Goal: Task Accomplishment & Management: Manage account settings

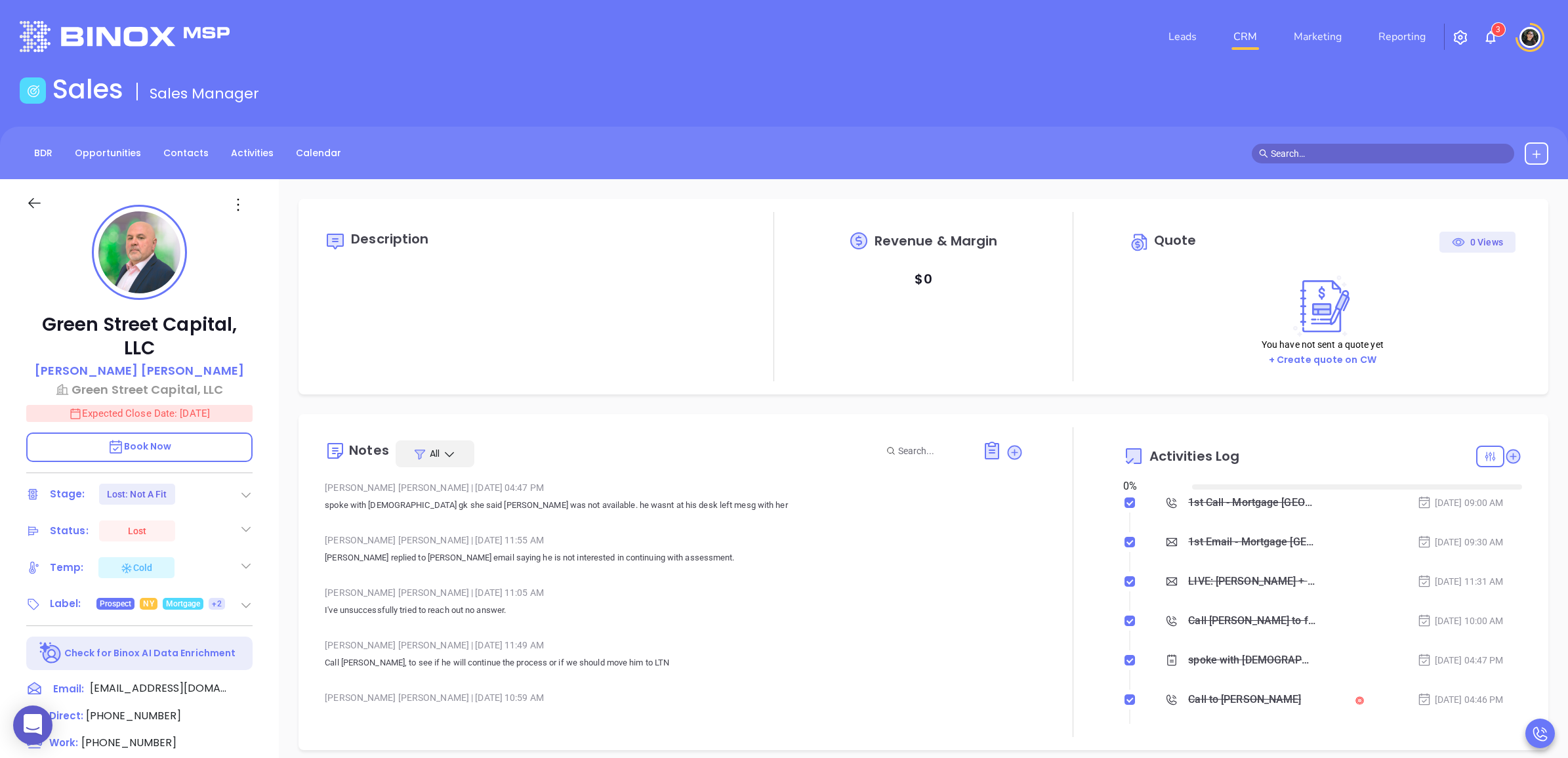
type input "[DATE]"
type input "[PERSON_NAME]"
click at [1246, 32] on link "CRM" at bounding box center [1246, 36] width 34 height 27
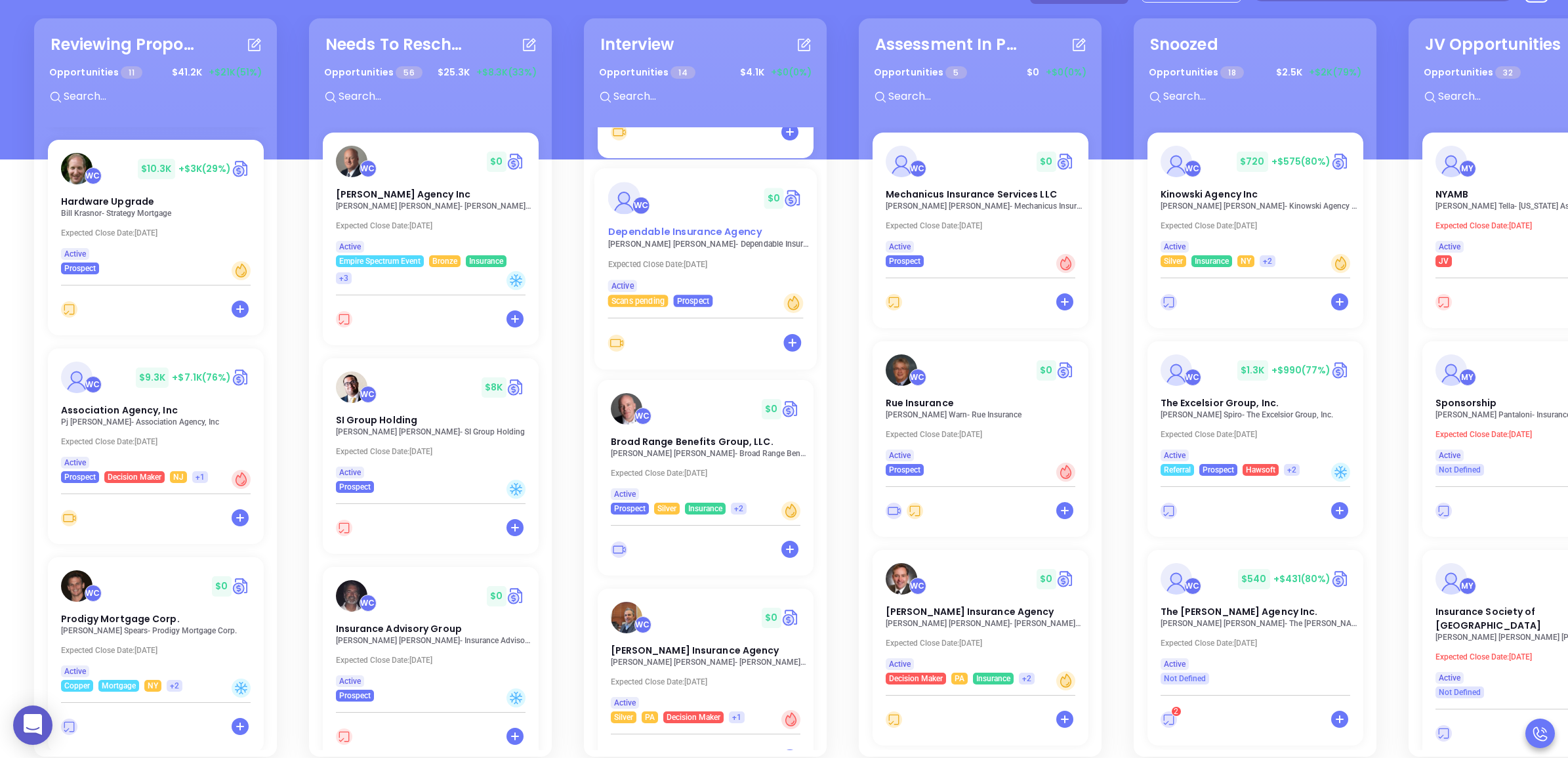
scroll to position [574, 0]
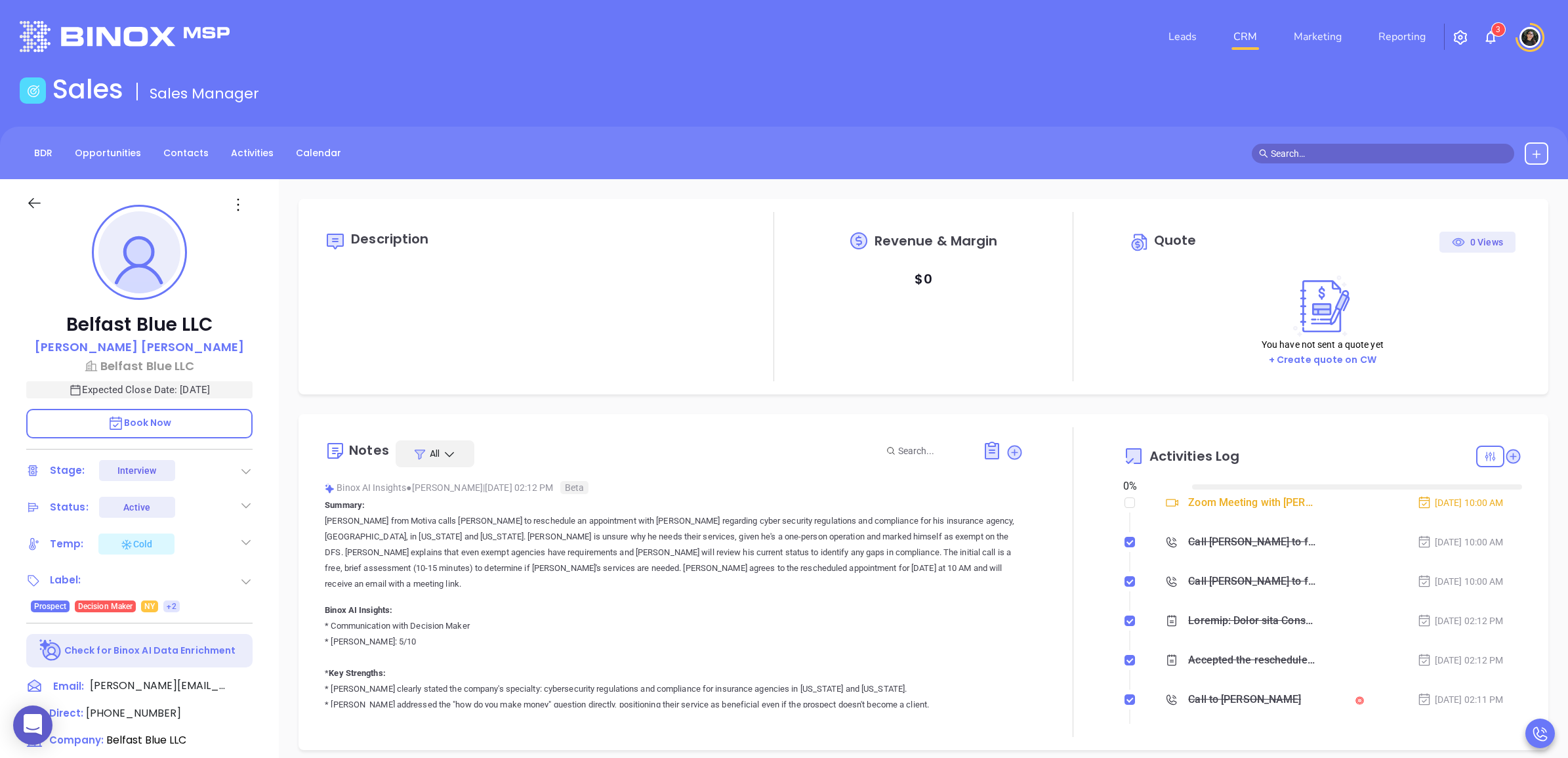
type input "[DATE]"
type input "[PERSON_NAME]"
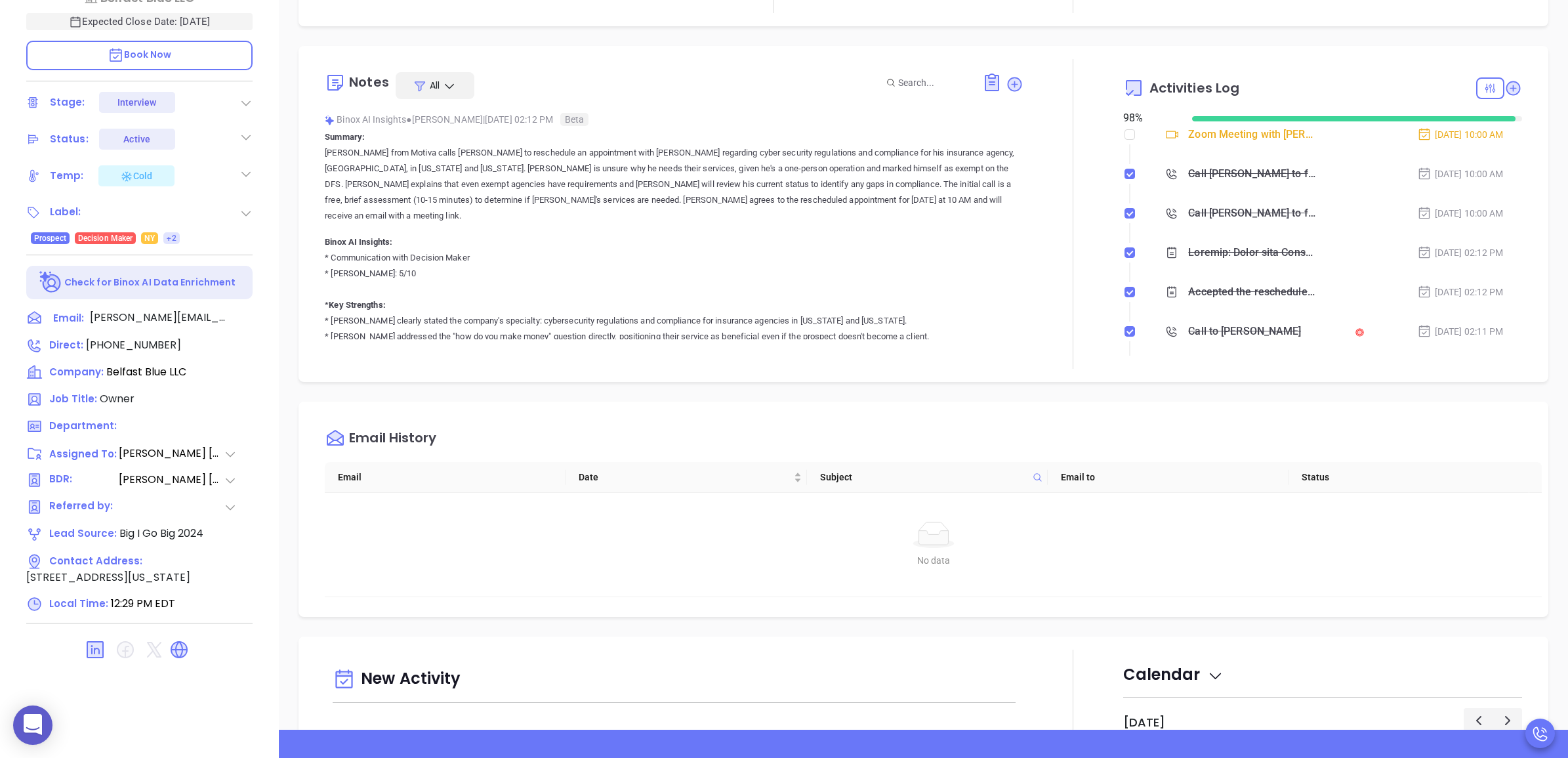
scroll to position [0, 0]
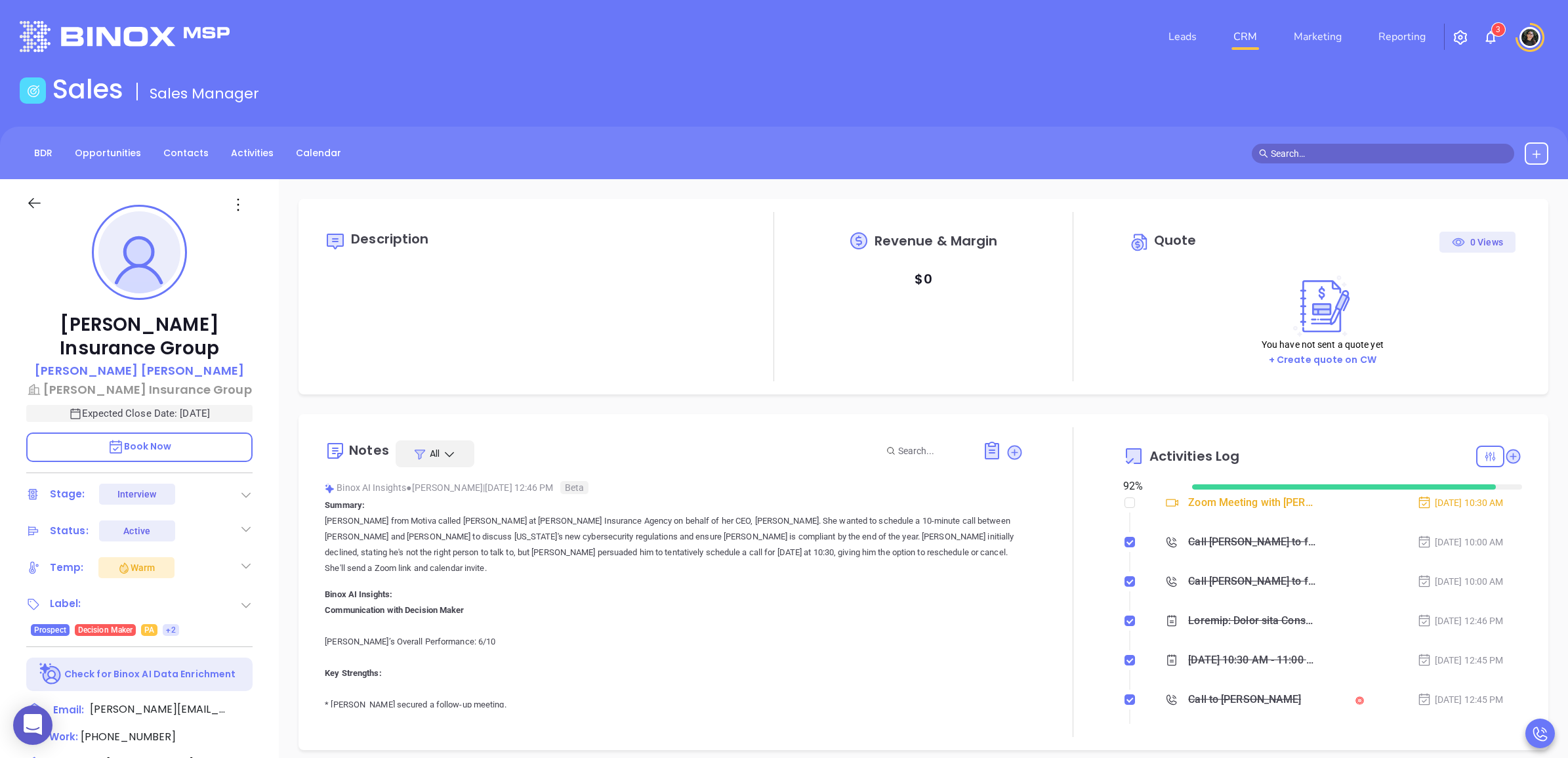
type input "Wendy Hernandez"
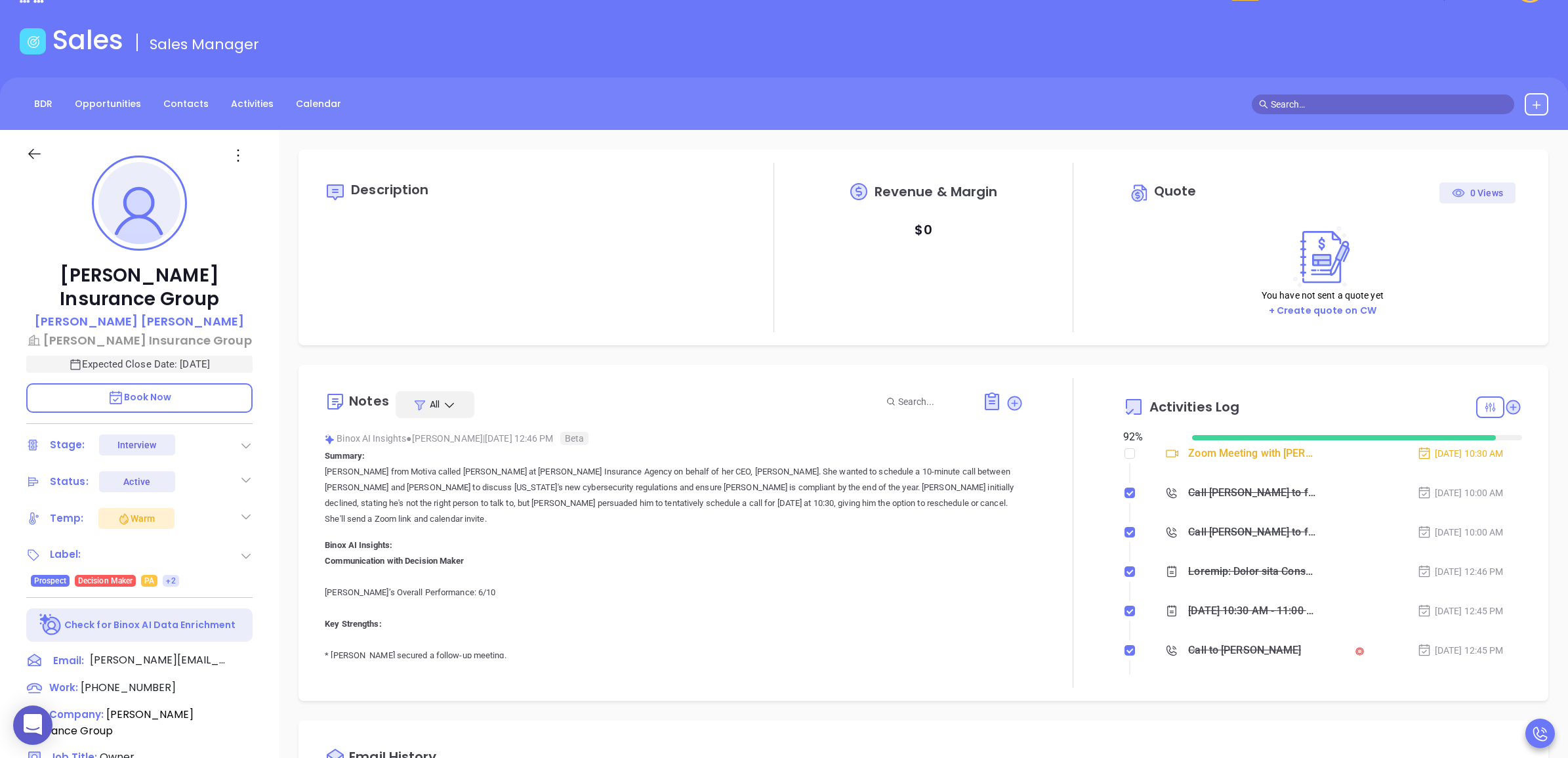
scroll to position [40, 0]
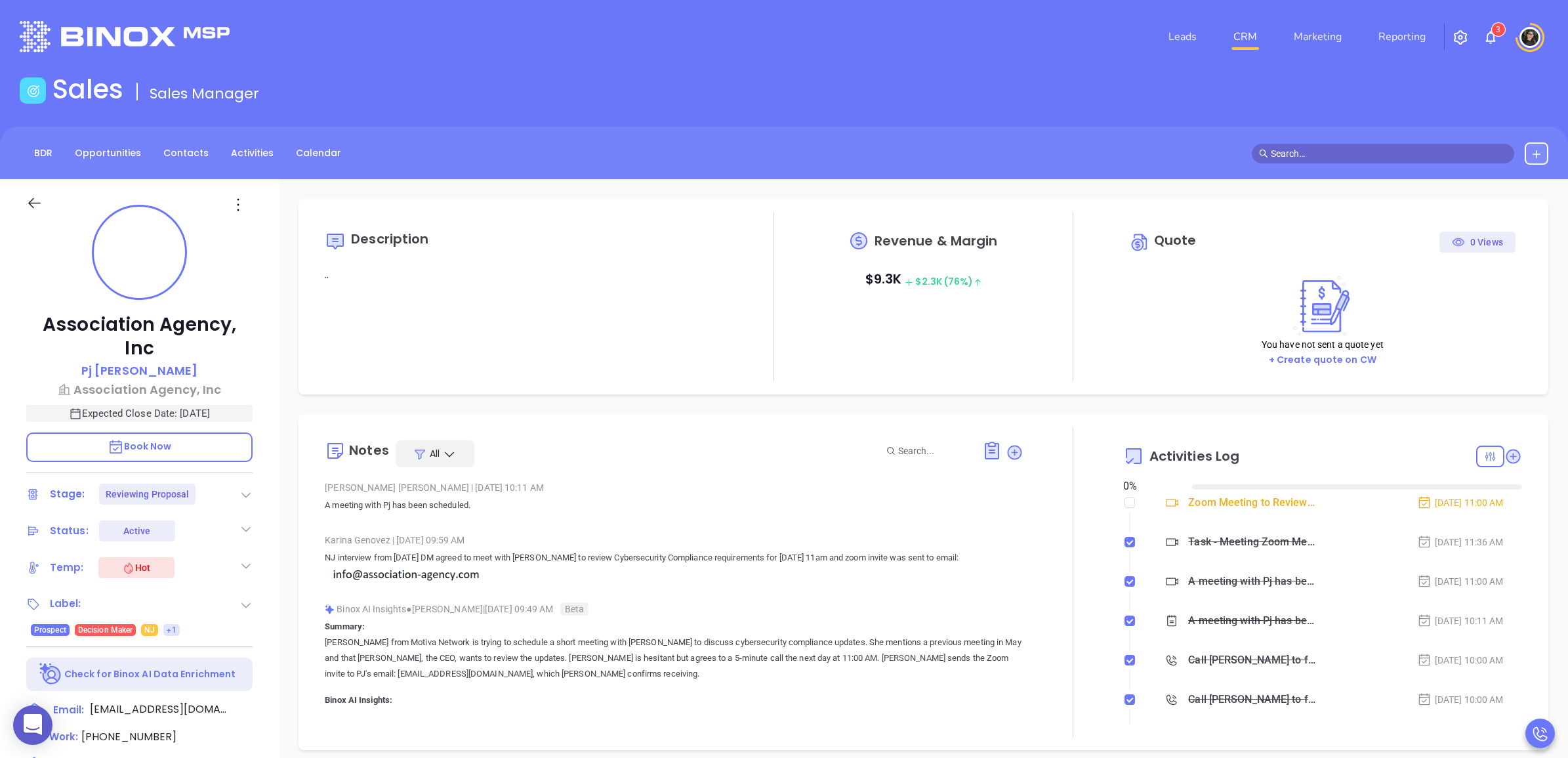
type input "[DATE]"
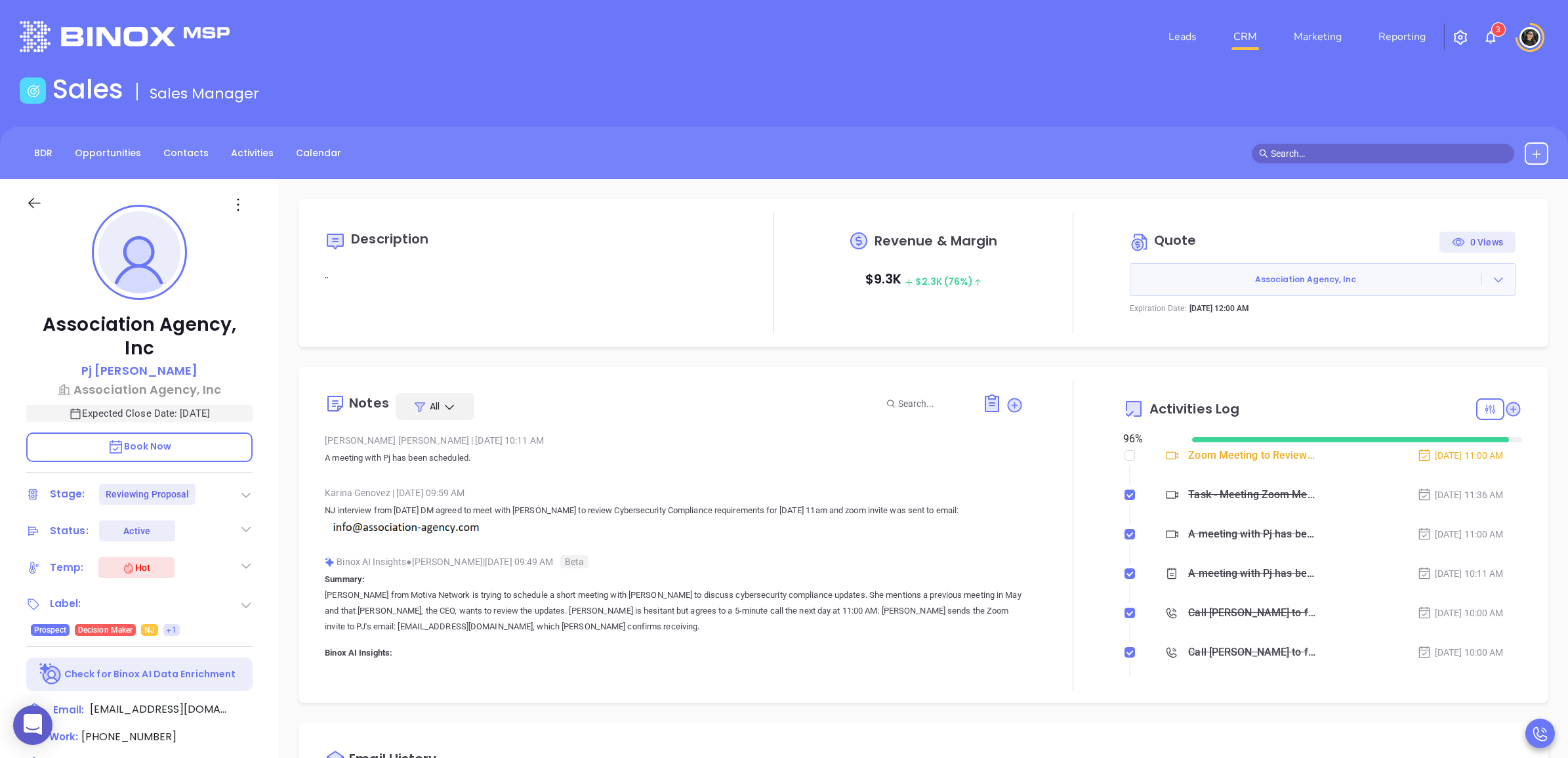
type input "[PERSON_NAME]"
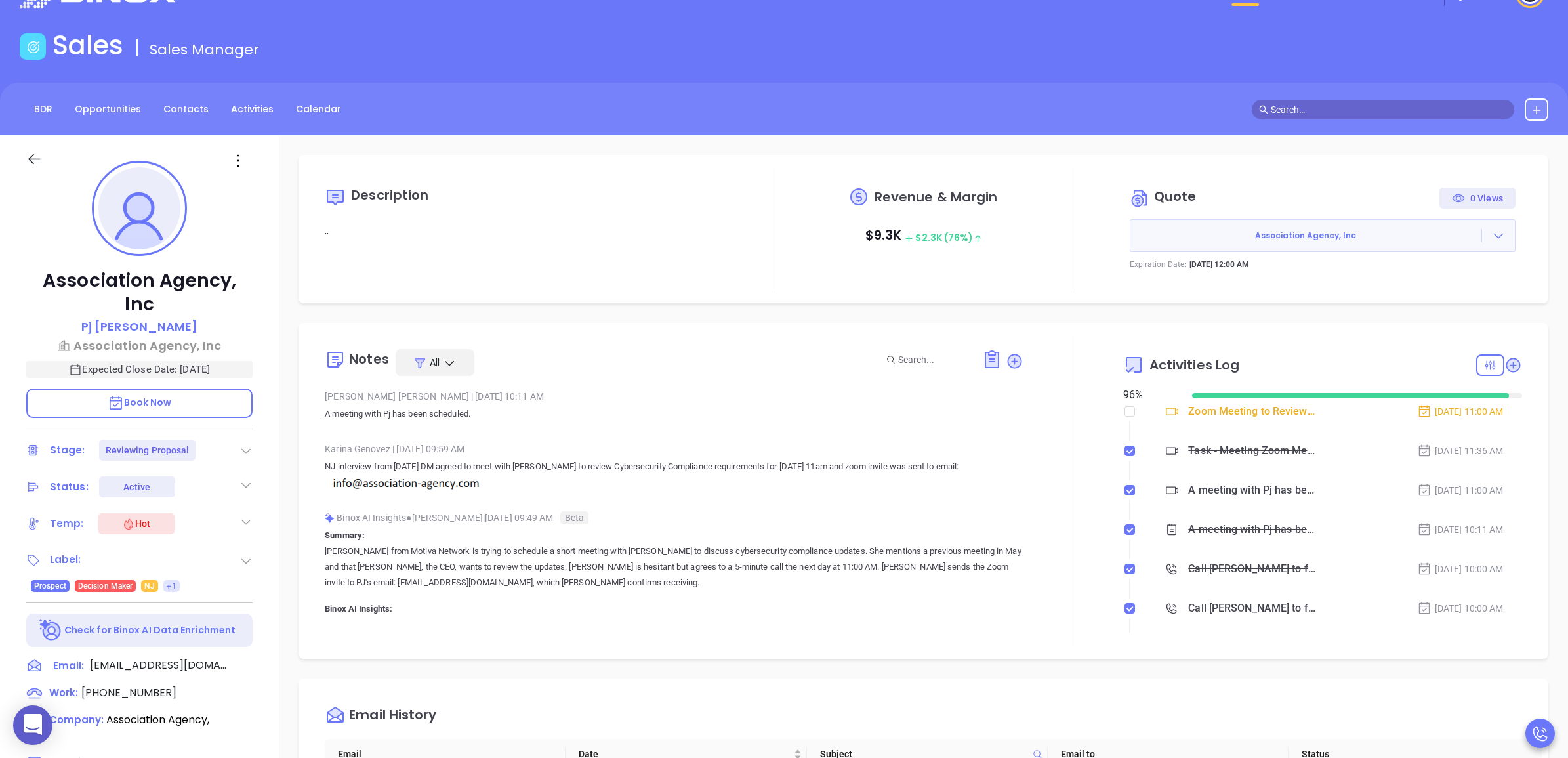
scroll to position [40, 0]
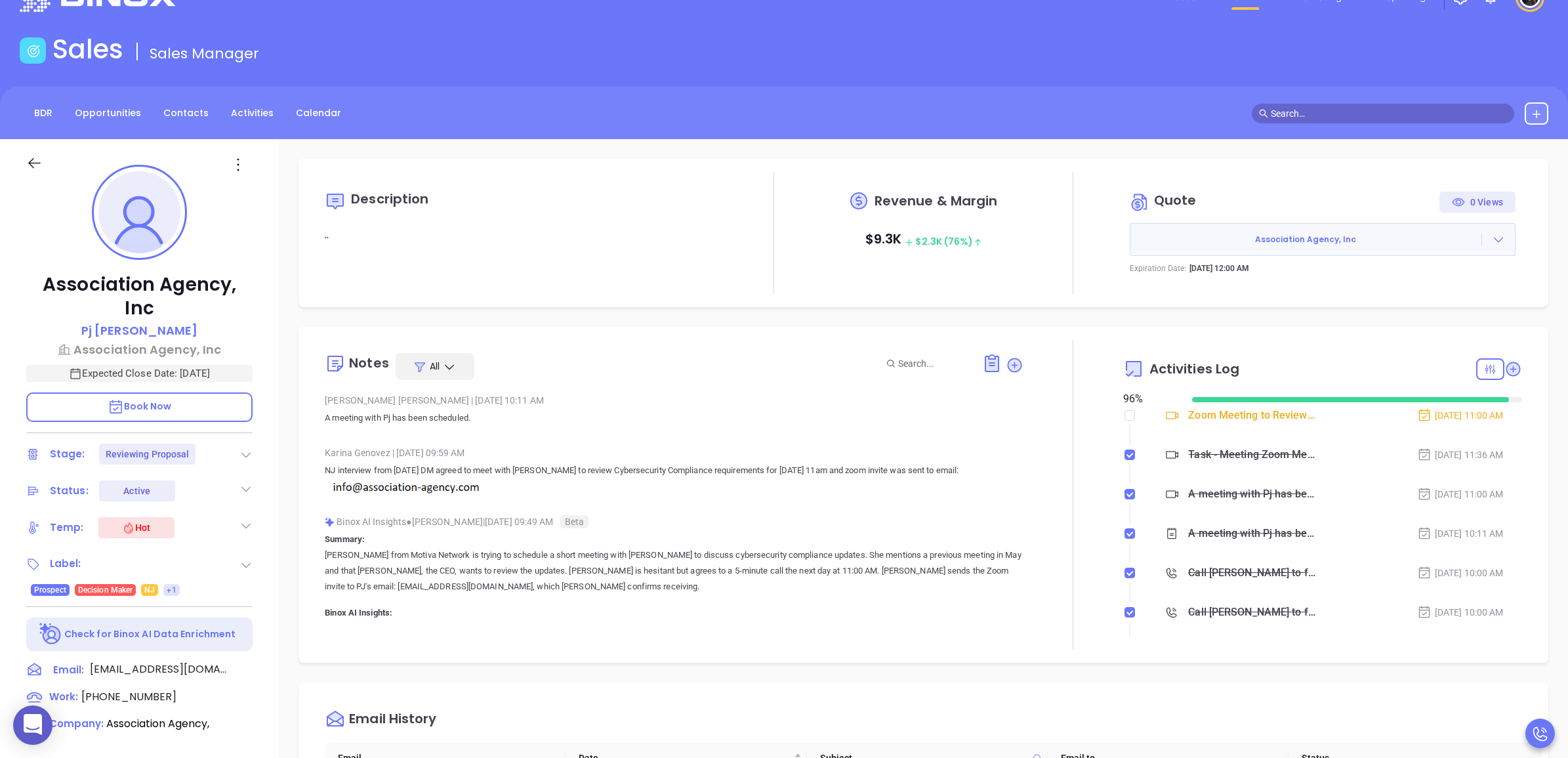
click at [930, 125] on div "BDR Opportunities Contacts Activities Calendar" at bounding box center [784, 113] width 1568 height 52
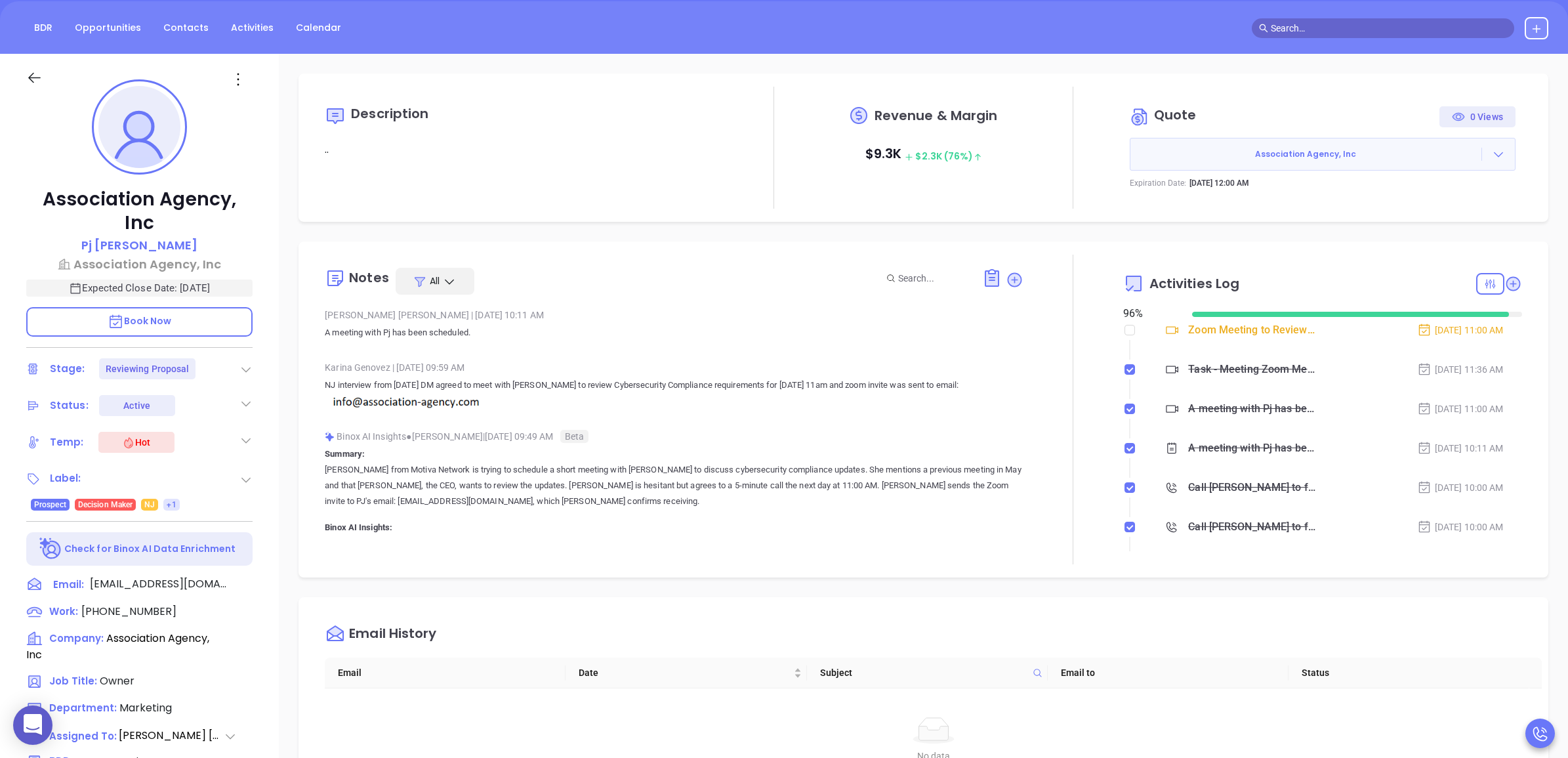
scroll to position [286, 0]
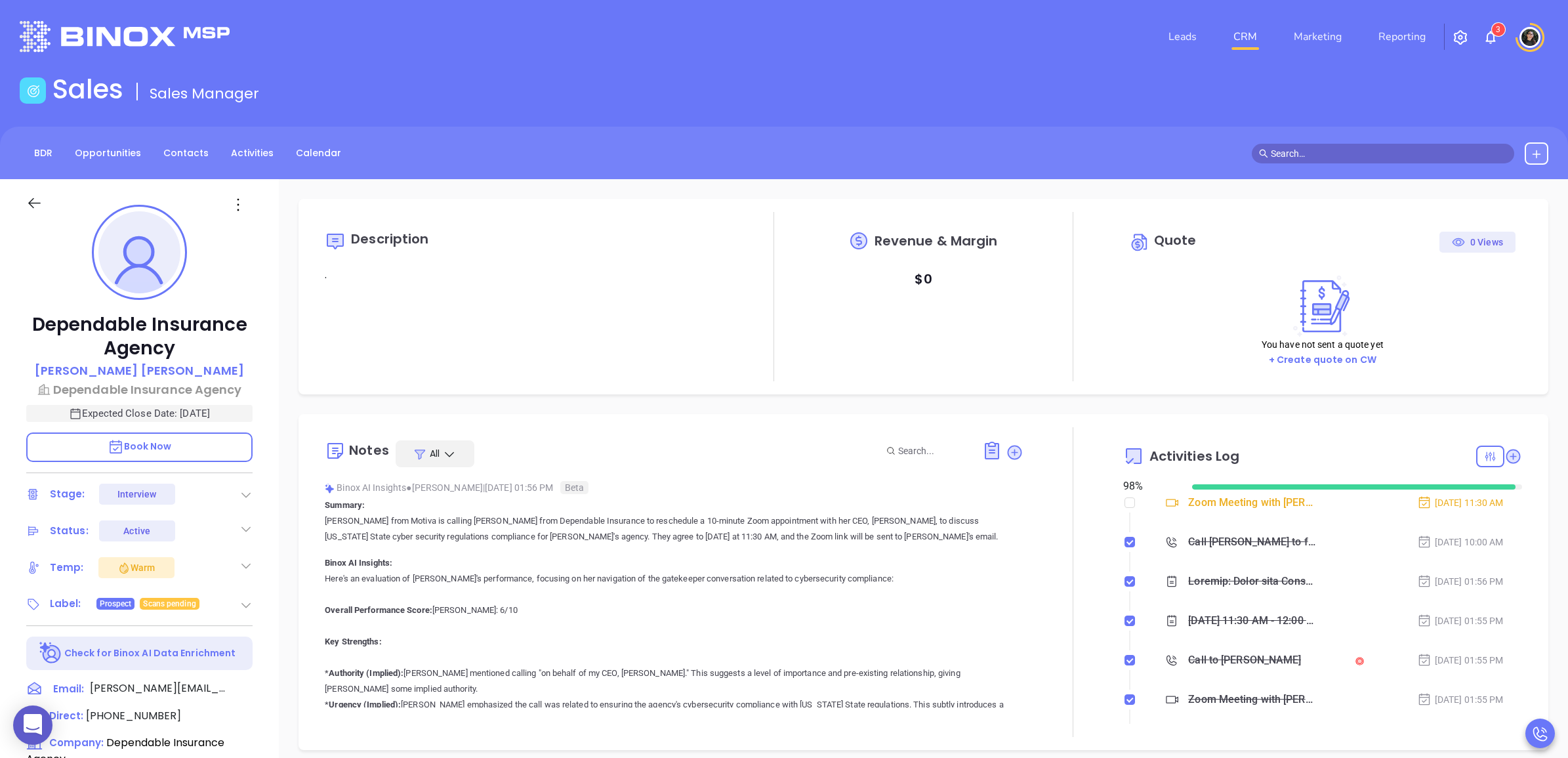
type input "[PERSON_NAME]"
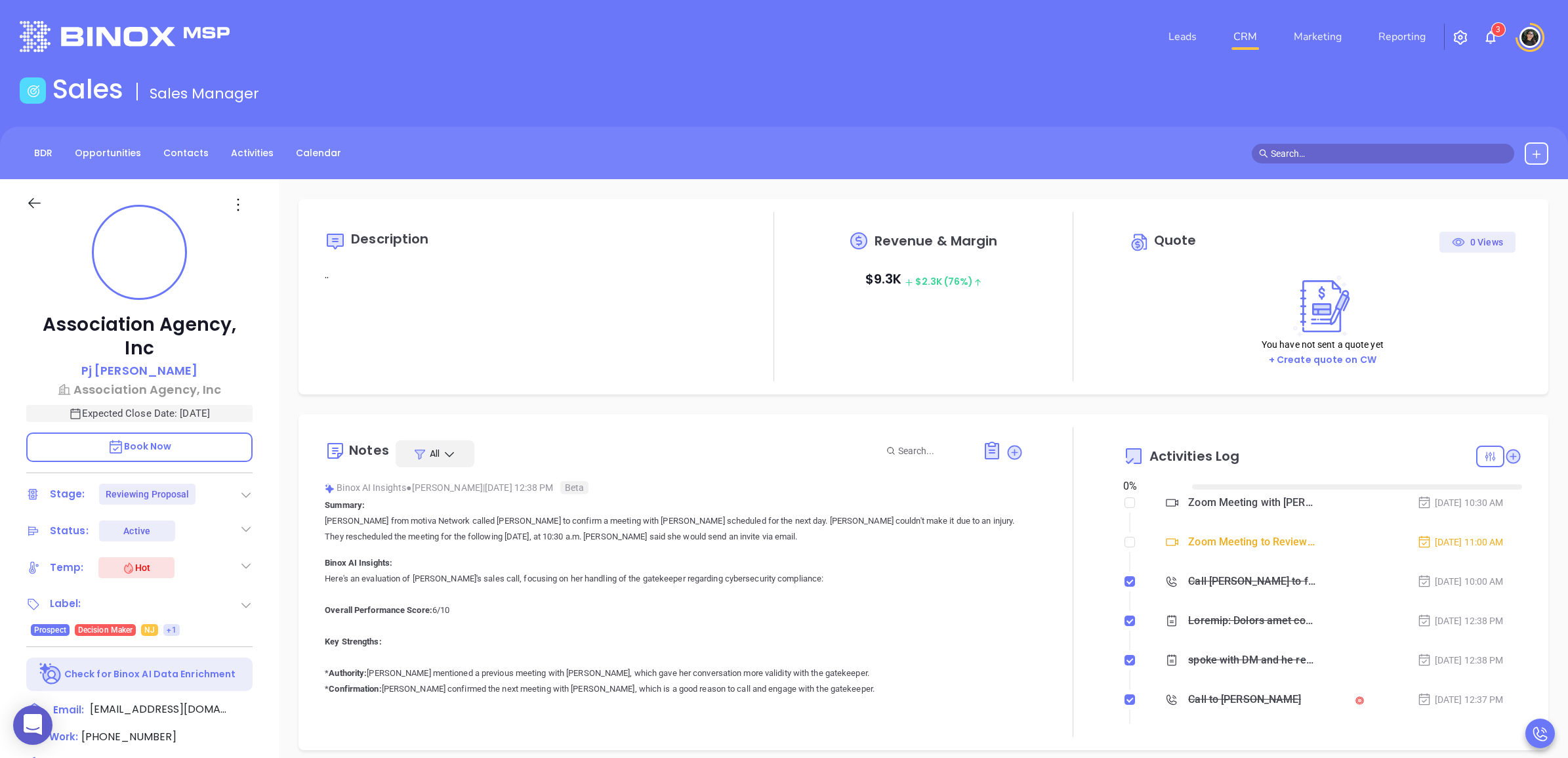
type input "[DATE]"
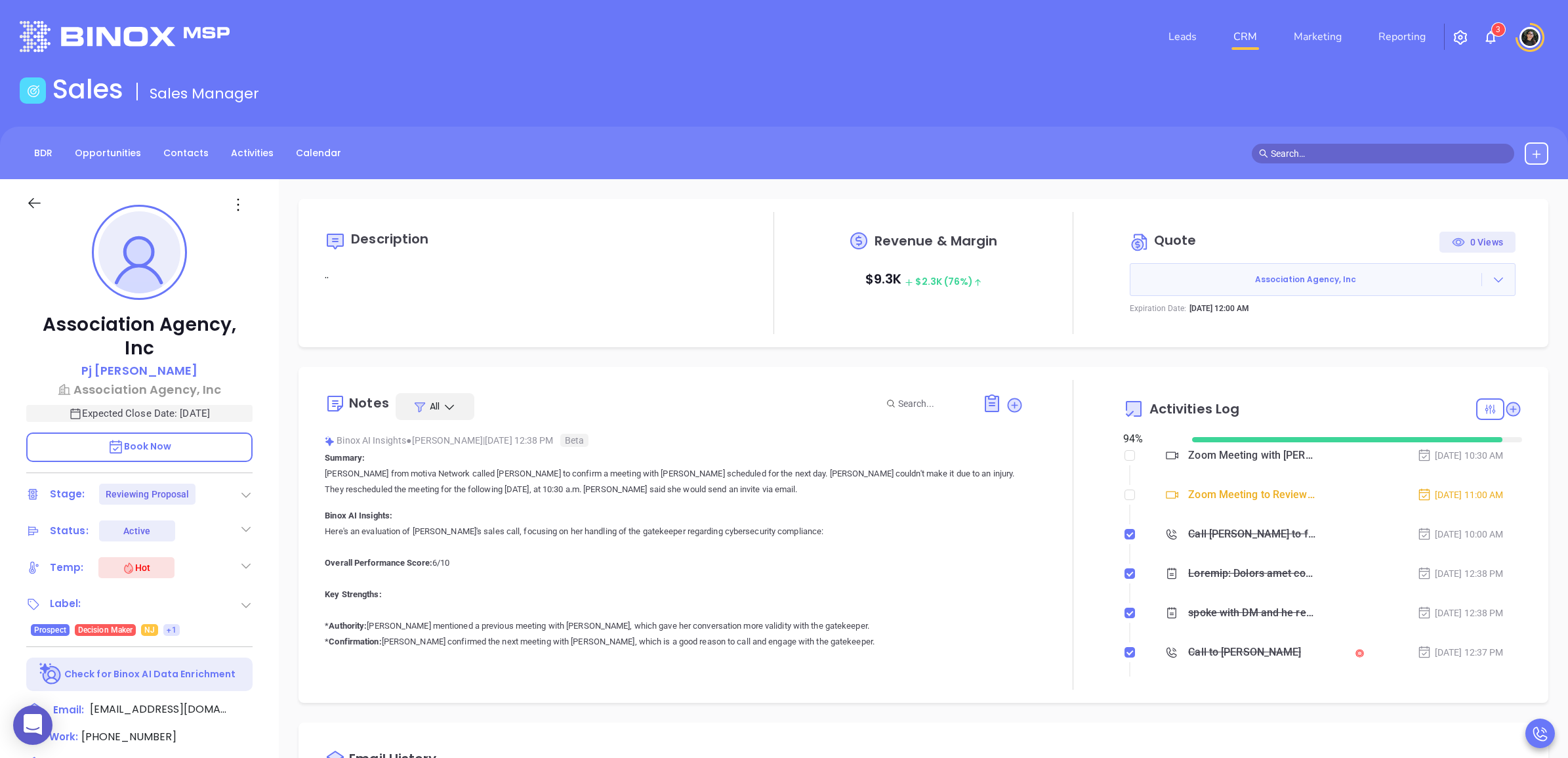
type input "[PERSON_NAME]"
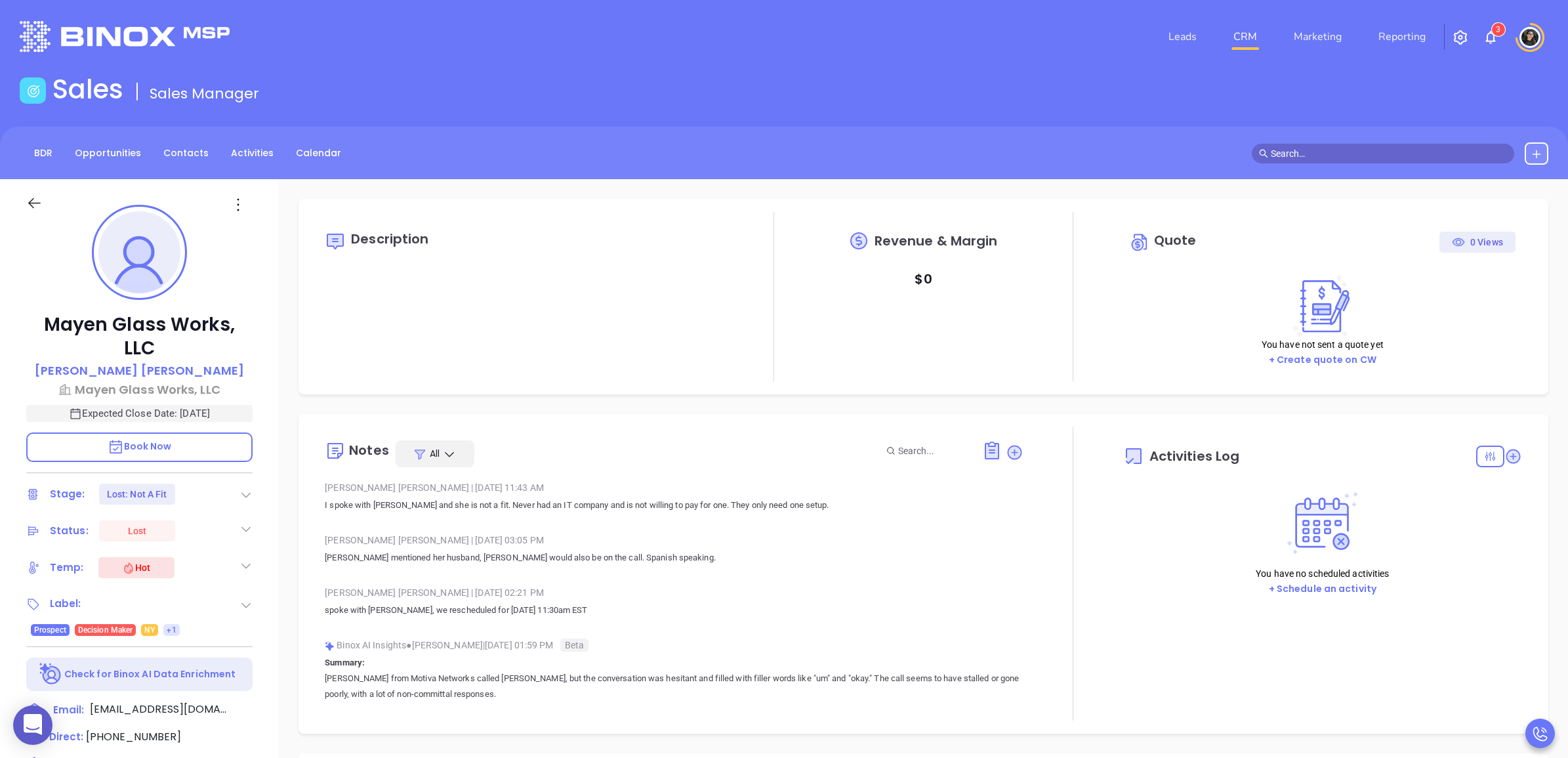
type input "[DATE]"
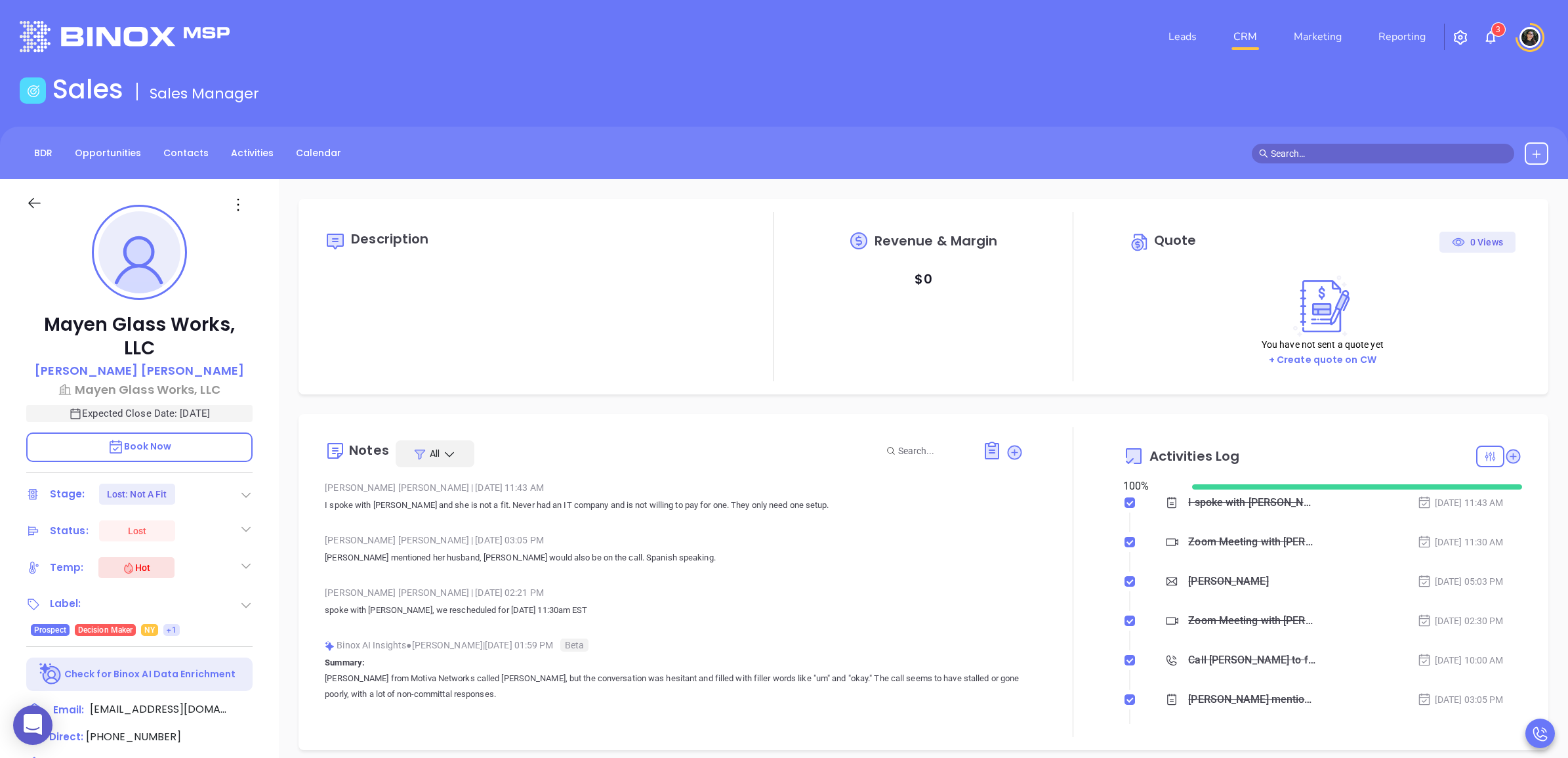
type input "[PERSON_NAME]"
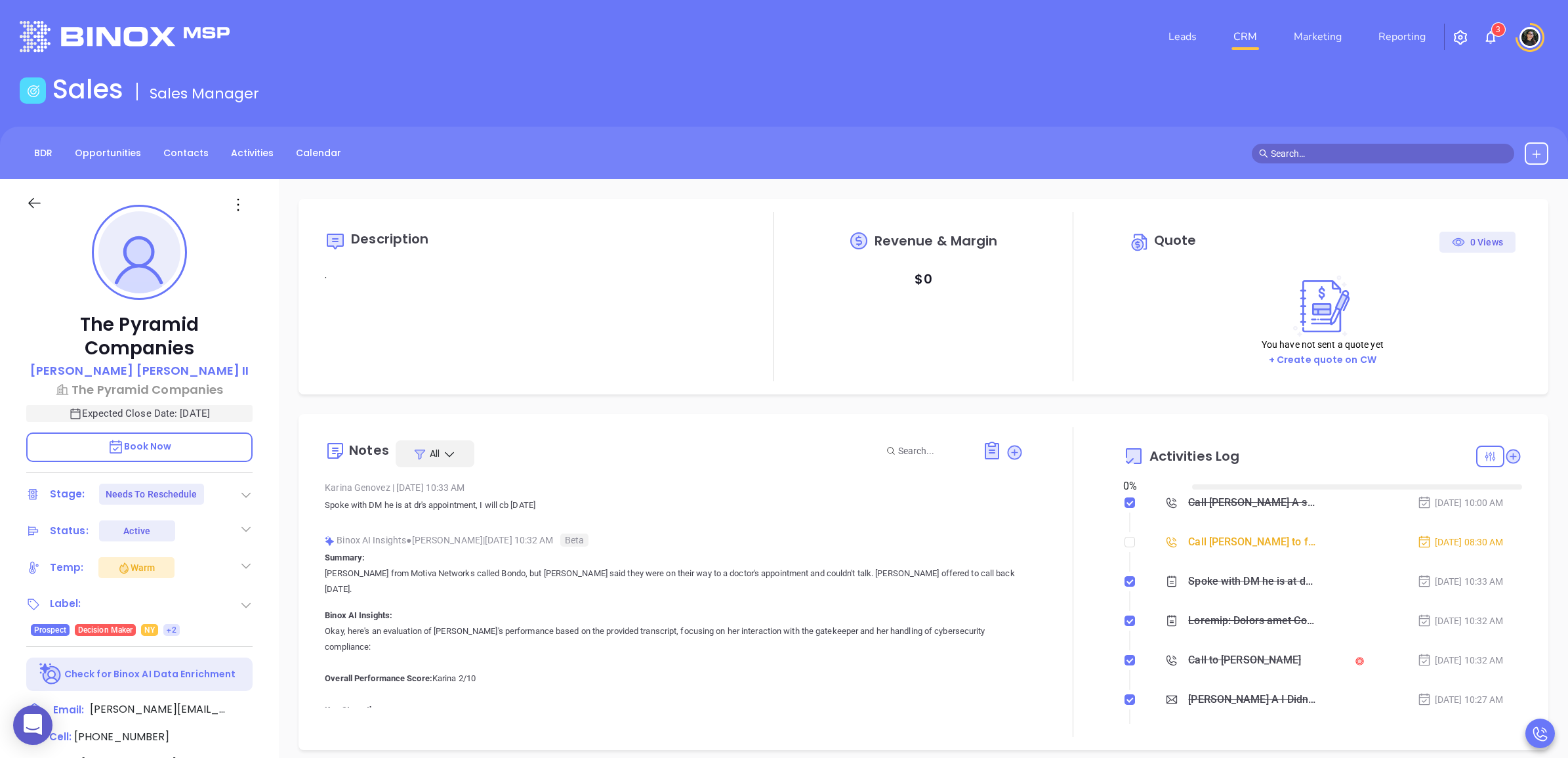
type input "[DATE]"
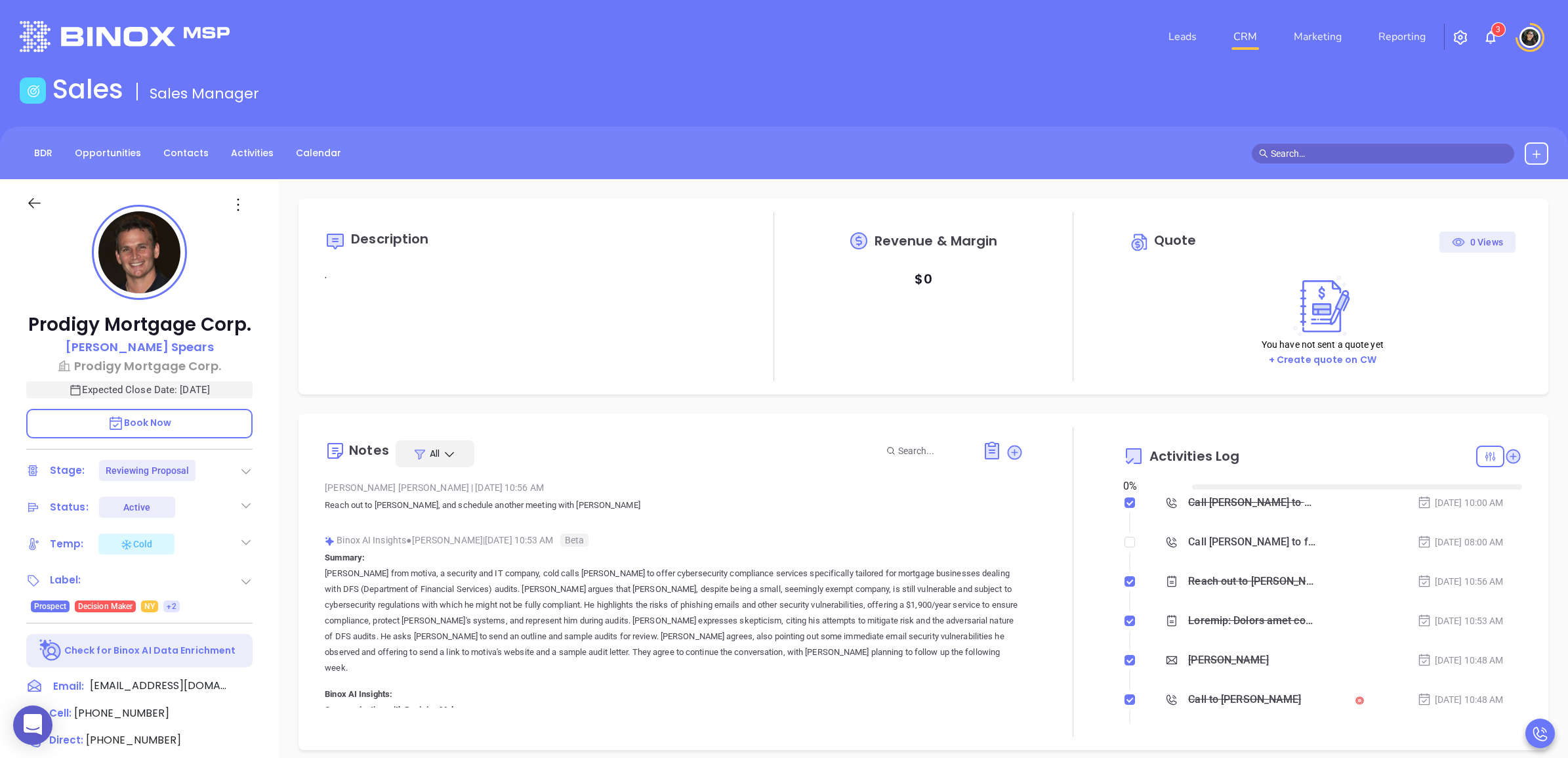
type input "[DATE]"
